Goal: Navigation & Orientation: Find specific page/section

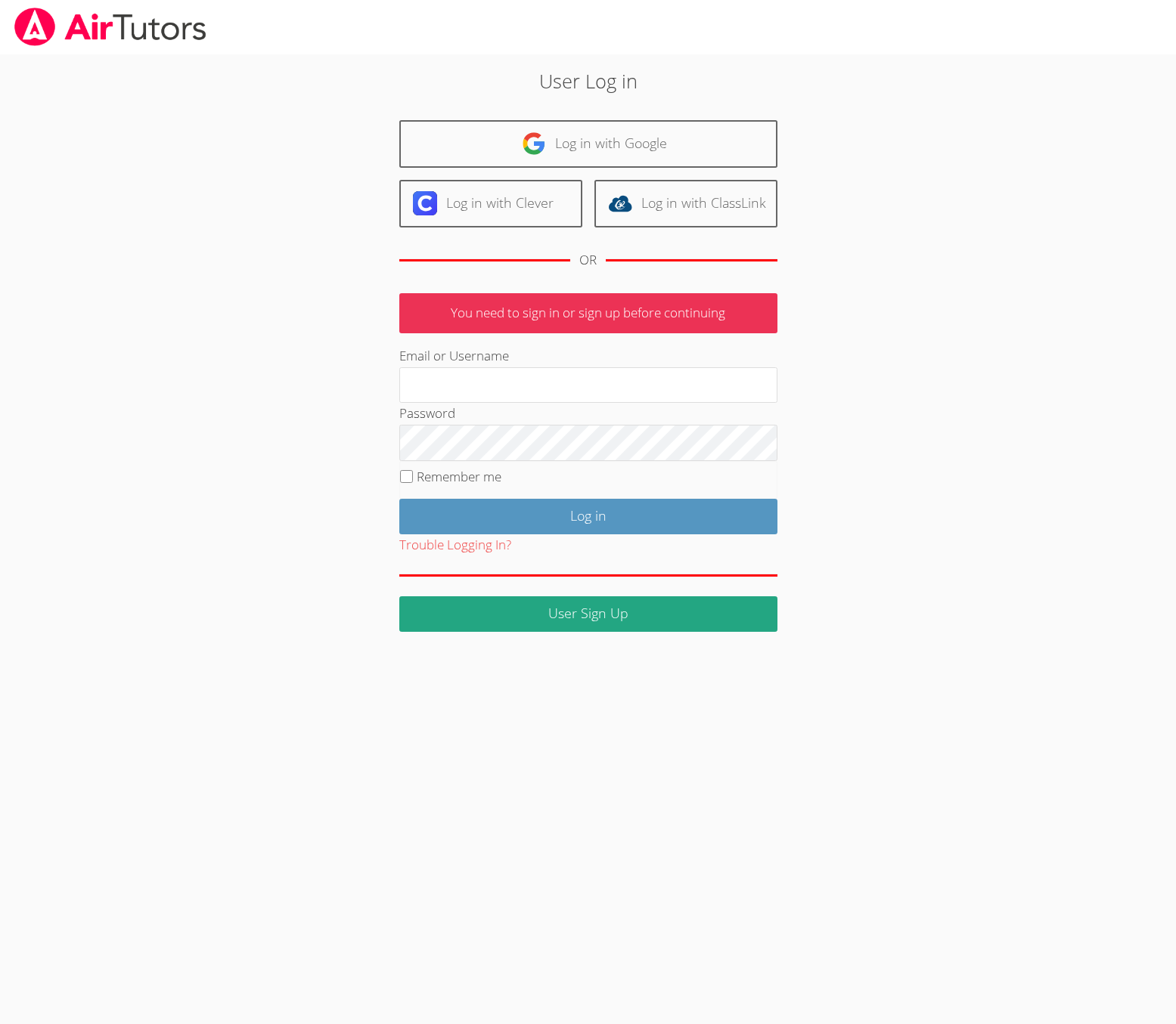
type input "rebecca.michalewicz@gmail.com"
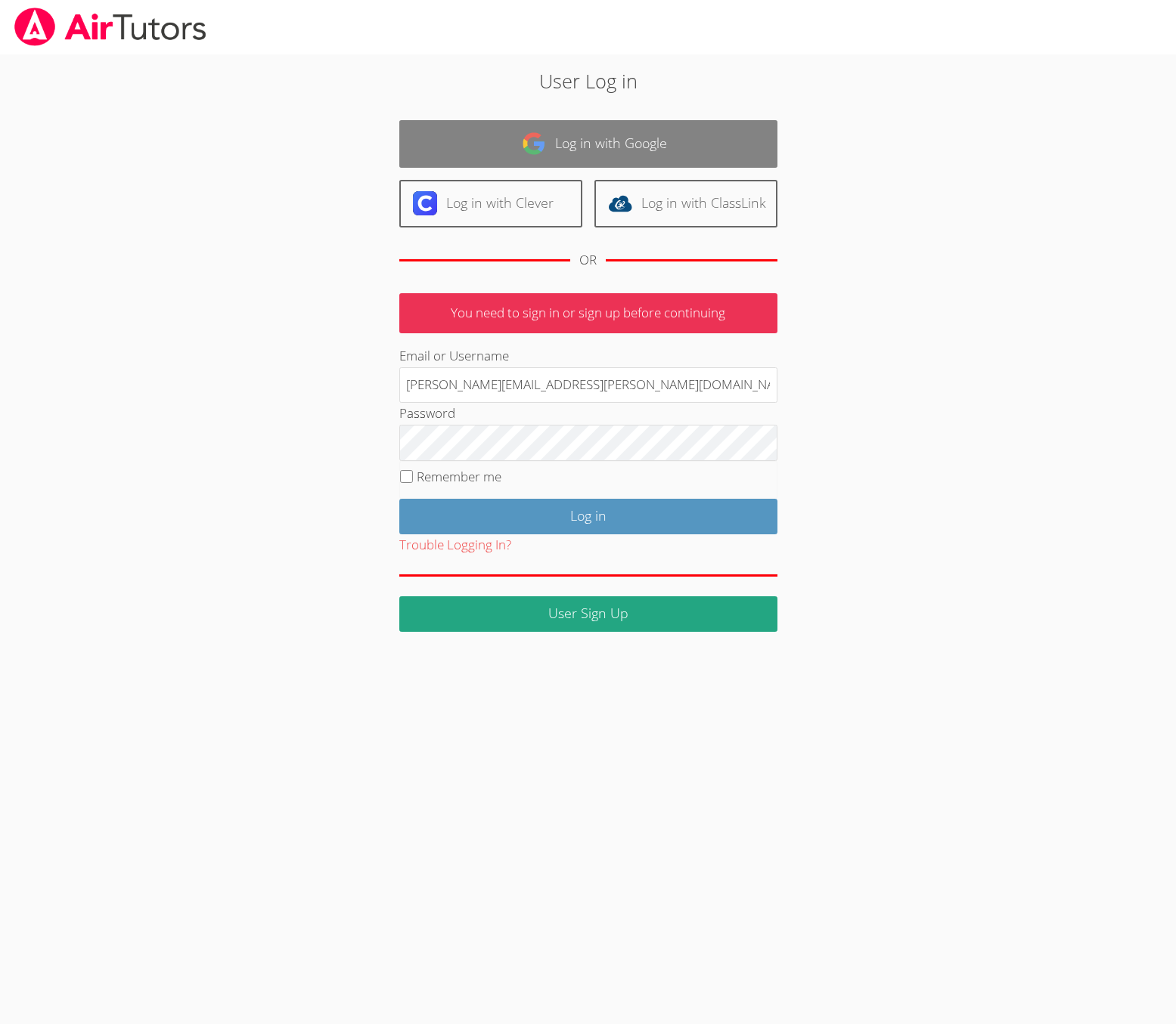
click at [539, 152] on img at bounding box center [533, 144] width 25 height 25
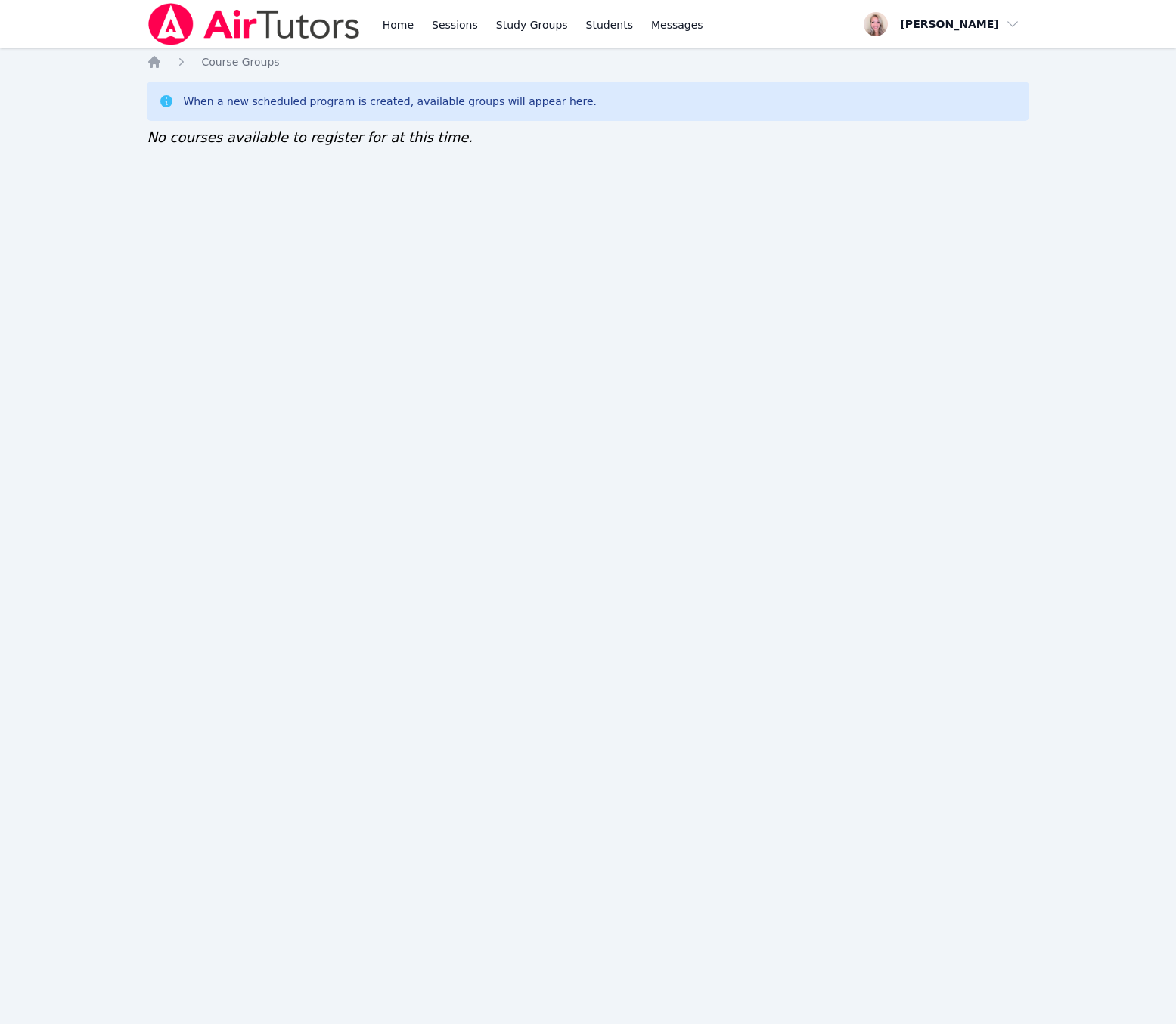
drag, startPoint x: 469, startPoint y: 413, endPoint x: 472, endPoint y: 403, distance: 10.4
click at [469, 413] on div "Home Sessions Study Groups Students Messages Open user menu Rebecca Michalewicz…" at bounding box center [588, 512] width 1176 height 1024
